Goal: Task Accomplishment & Management: Manage account settings

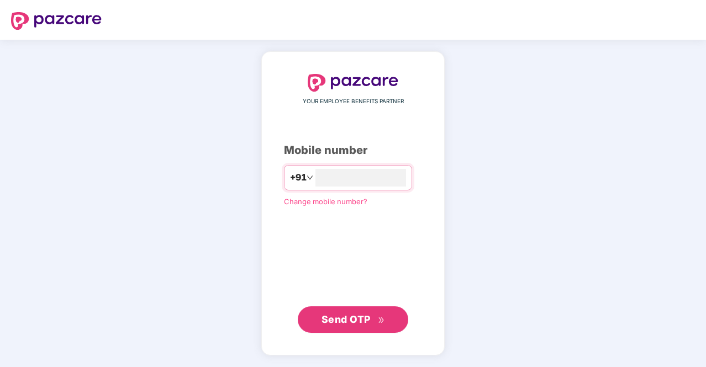
type input "**********"
click at [357, 317] on span "Send OTP" at bounding box center [345, 320] width 49 height 12
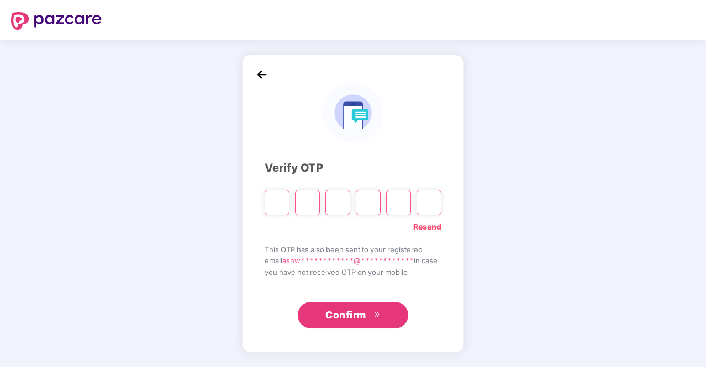
click at [274, 205] on input "Please enter verification code. Digit 1" at bounding box center [276, 202] width 25 height 25
paste input "*"
type input "*"
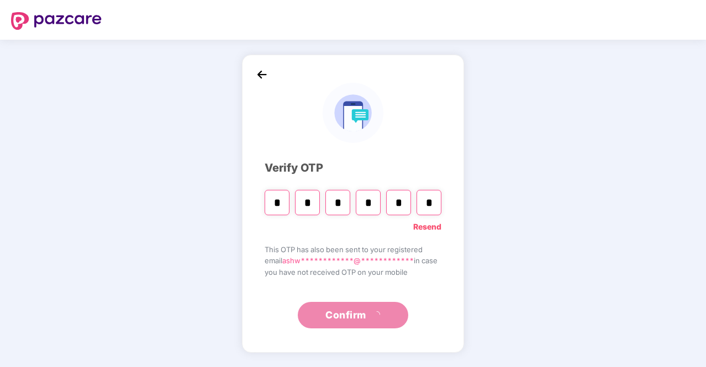
type input "*"
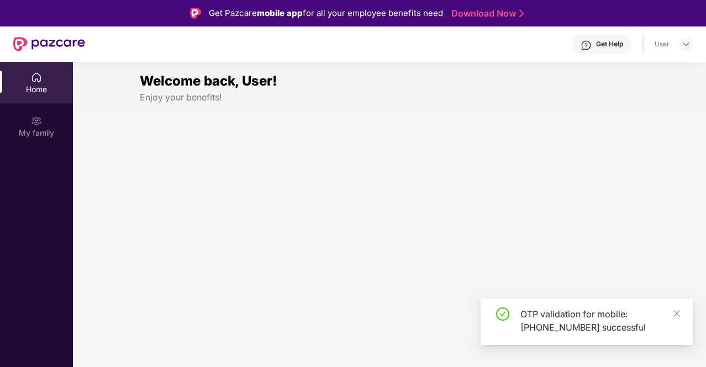
click at [350, 311] on section "Welcome back, User! Enjoy your benefits!" at bounding box center [389, 245] width 633 height 367
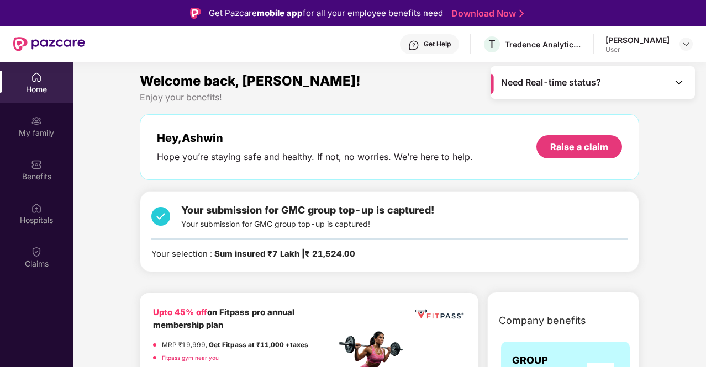
click at [36, 119] on img at bounding box center [36, 120] width 11 height 11
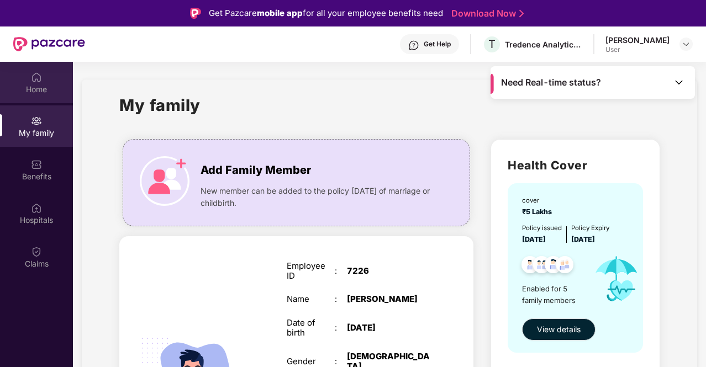
click at [43, 87] on div "Home" at bounding box center [36, 89] width 73 height 11
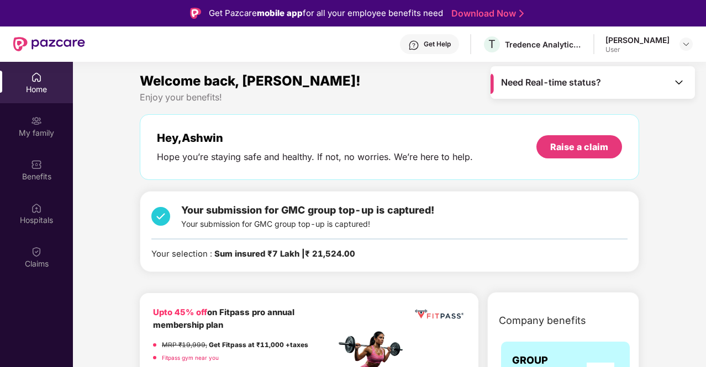
click at [323, 240] on div "Your submission for GMC group top-up is captured! Your submission for GMC group…" at bounding box center [389, 232] width 476 height 58
click at [341, 215] on span "Your submission for GMC group top-up is captured!" at bounding box center [307, 210] width 253 height 12
click at [31, 129] on div "My family" at bounding box center [36, 133] width 73 height 11
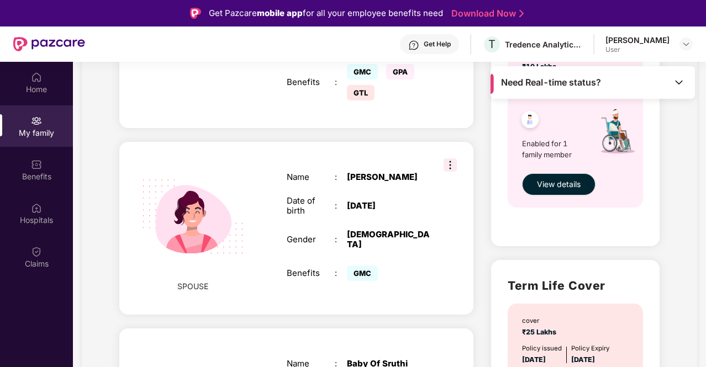
scroll to position [329, 0]
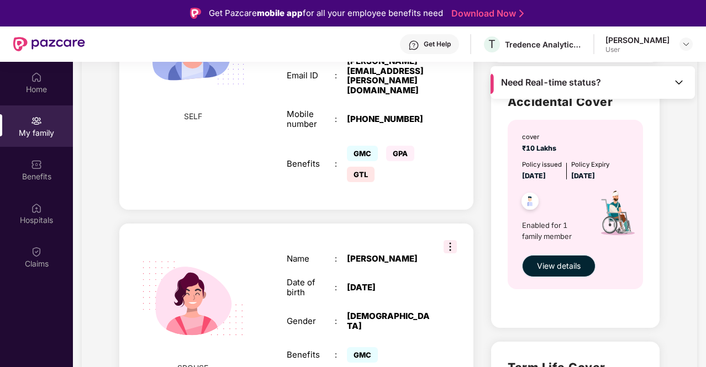
click at [558, 263] on span "View details" at bounding box center [559, 266] width 44 height 12
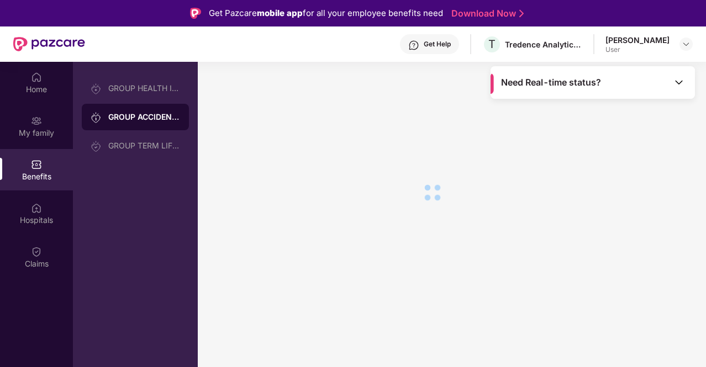
scroll to position [0, 0]
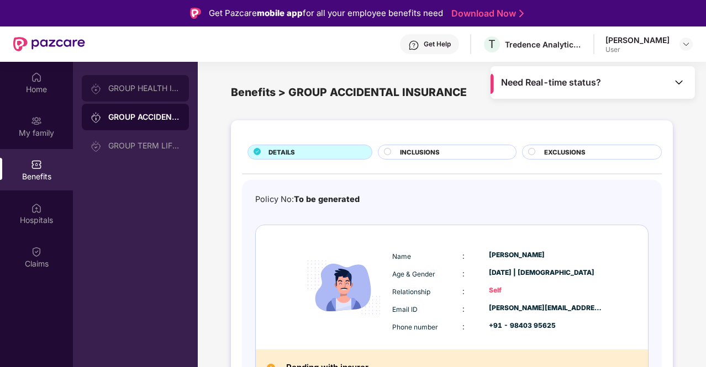
click at [142, 93] on div "GROUP HEALTH INSURANCE" at bounding box center [135, 88] width 107 height 26
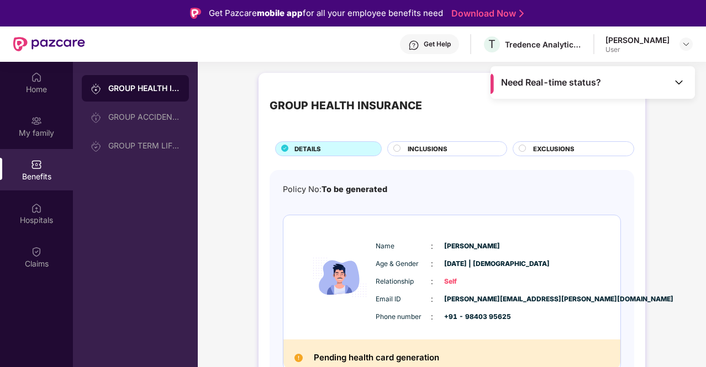
click at [407, 145] on span "INCLUSIONS" at bounding box center [427, 149] width 40 height 10
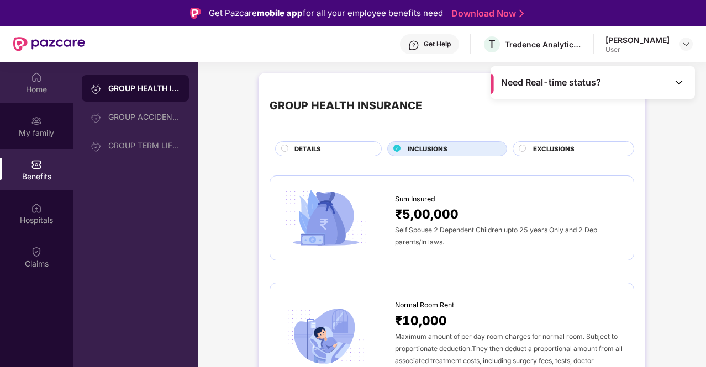
click at [40, 83] on div "Home" at bounding box center [36, 82] width 73 height 41
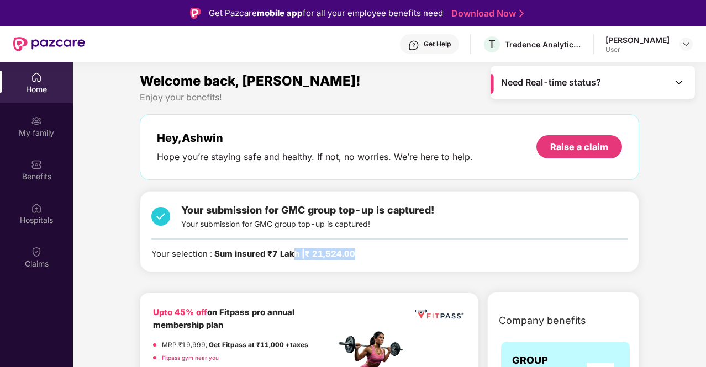
drag, startPoint x: 292, startPoint y: 249, endPoint x: 386, endPoint y: 259, distance: 95.0
click at [367, 258] on div "Your selection : Sum insured ₹7 Lakh | ₹ 21,524.00" at bounding box center [389, 254] width 476 height 13
click at [391, 258] on div "Your selection : Sum insured ₹7 Lakh | ₹ 21,524.00" at bounding box center [389, 254] width 476 height 13
click at [286, 252] on b "Sum insured ₹7 Lakh | ₹ 21,524.00" at bounding box center [284, 254] width 141 height 10
click at [269, 252] on b "Sum insured ₹7 Lakh | ₹ 21,524.00" at bounding box center [284, 254] width 141 height 10
